Goal: Transaction & Acquisition: Purchase product/service

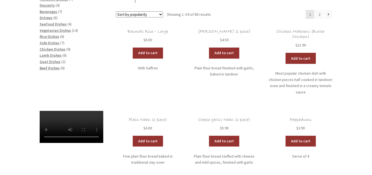
scroll to position [90, 0]
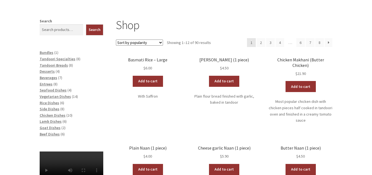
scroll to position [73, 0]
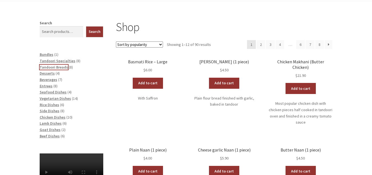
click at [44, 66] on span "Tandoori Breads" at bounding box center [54, 67] width 28 height 5
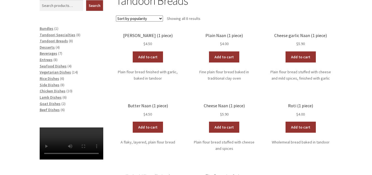
scroll to position [117, 0]
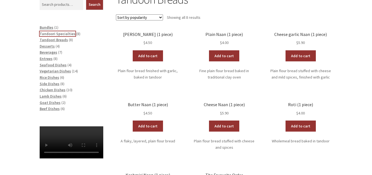
click at [49, 36] on span "Tandoori Specialties" at bounding box center [58, 33] width 36 height 5
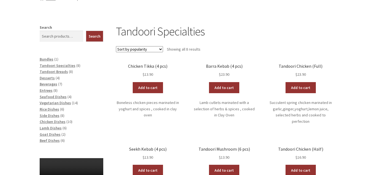
scroll to position [93, 0]
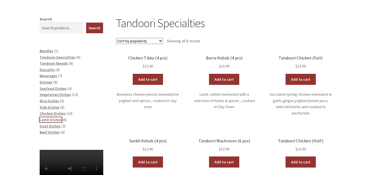
click at [43, 120] on span "Lamb Dishes" at bounding box center [51, 119] width 22 height 5
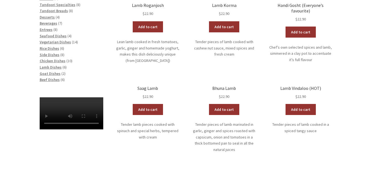
scroll to position [149, 0]
